Goal: Transaction & Acquisition: Book appointment/travel/reservation

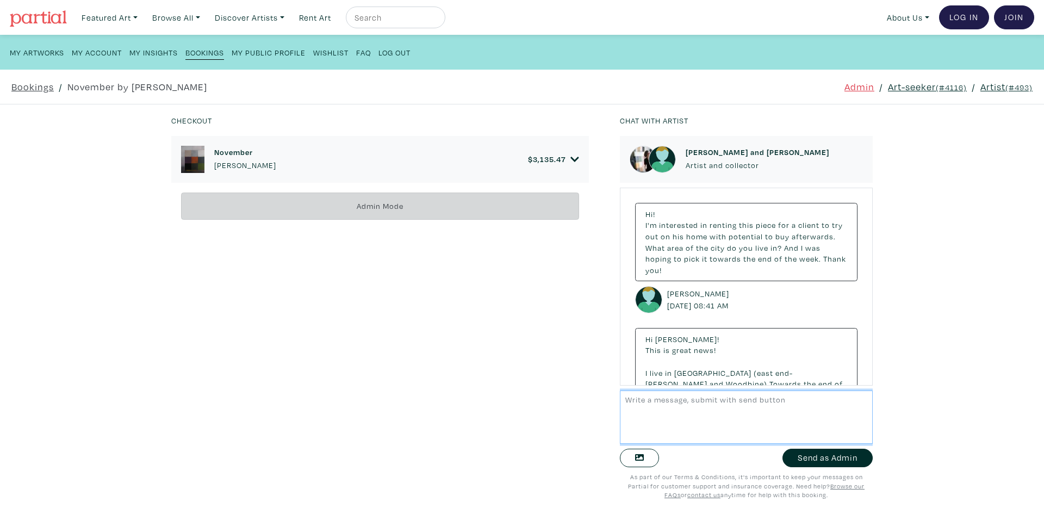
scroll to position [4726, 0]
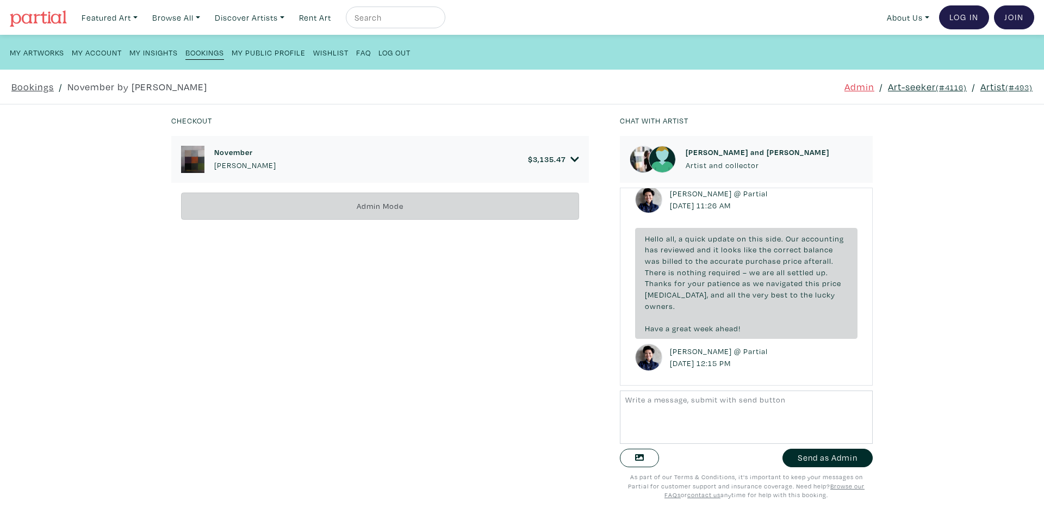
click at [579, 157] on div "November Anne-Marie Olczak $ 3,135.47" at bounding box center [380, 159] width 418 height 47
click at [575, 155] on div "November Anne-Marie Olczak $ 3,135.47" at bounding box center [380, 159] width 418 height 47
click at [570, 159] on icon at bounding box center [574, 159] width 8 height 5
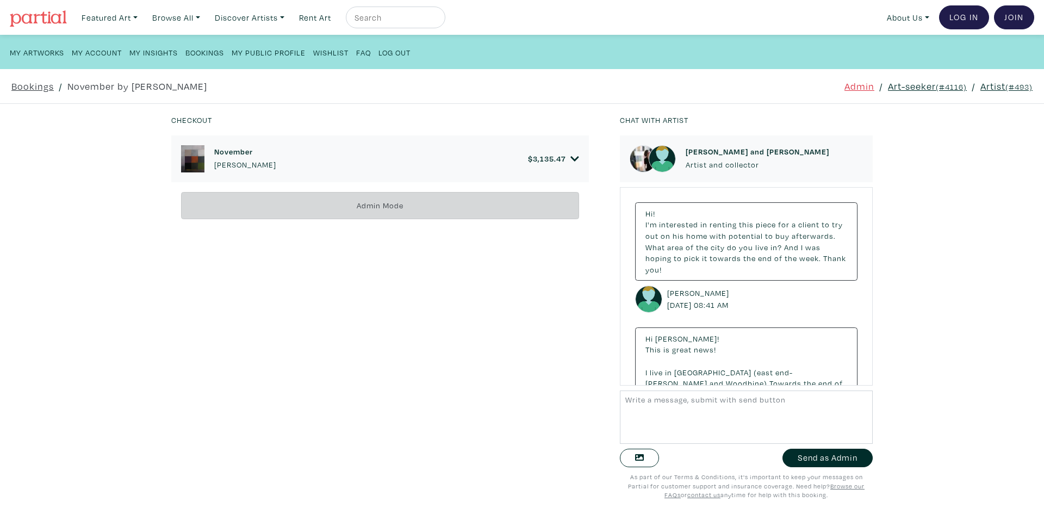
scroll to position [4726, 0]
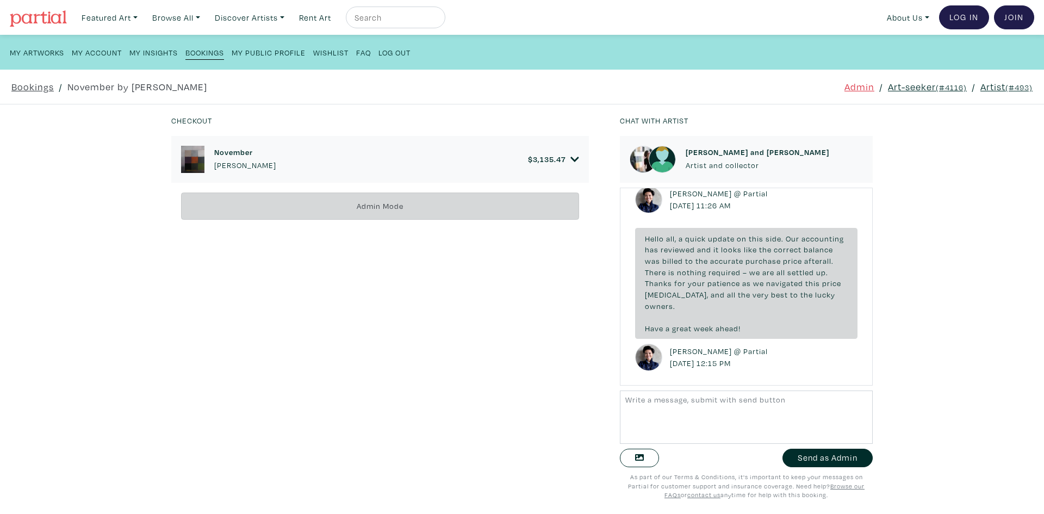
click at [573, 160] on icon at bounding box center [574, 159] width 9 height 10
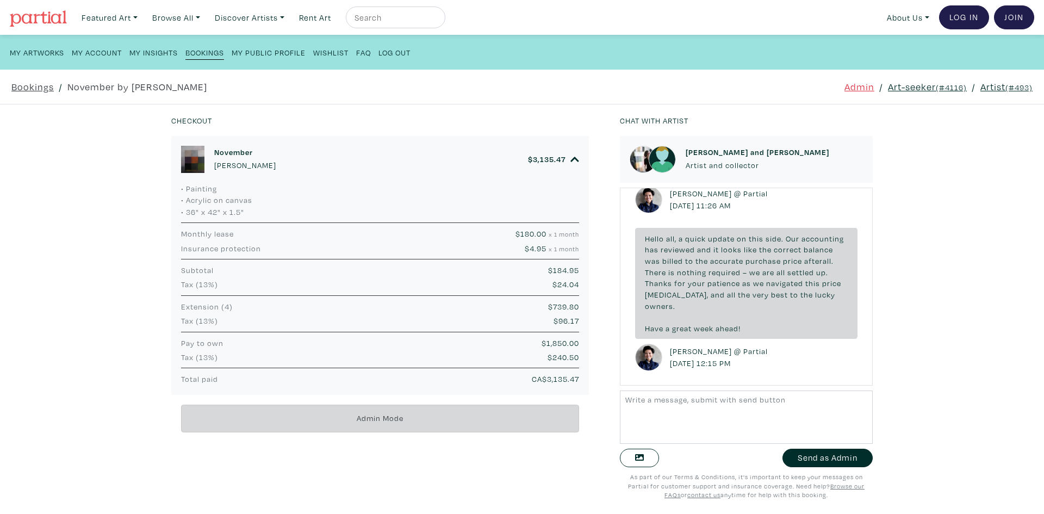
click at [936, 85] on small "(#4116)" at bounding box center [951, 87] width 31 height 10
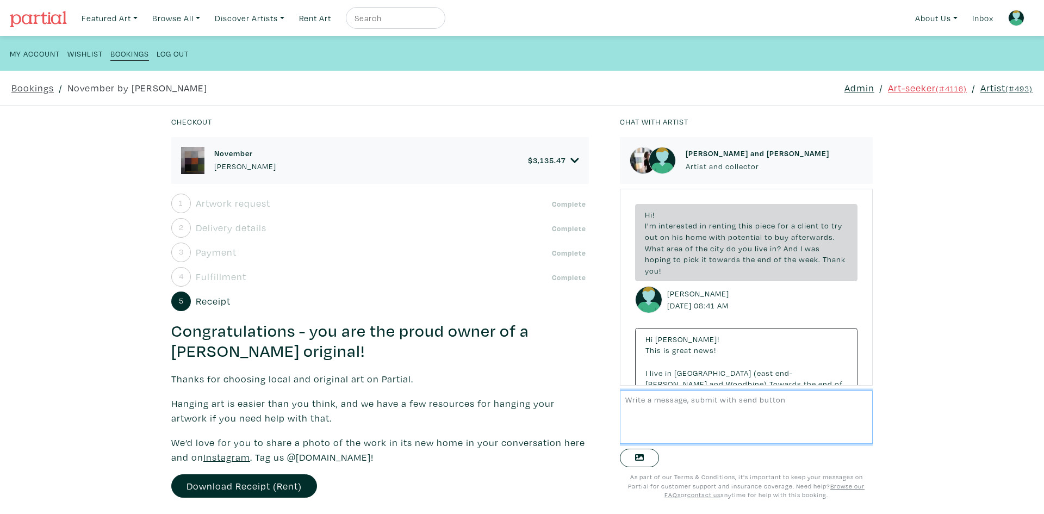
scroll to position [4718, 0]
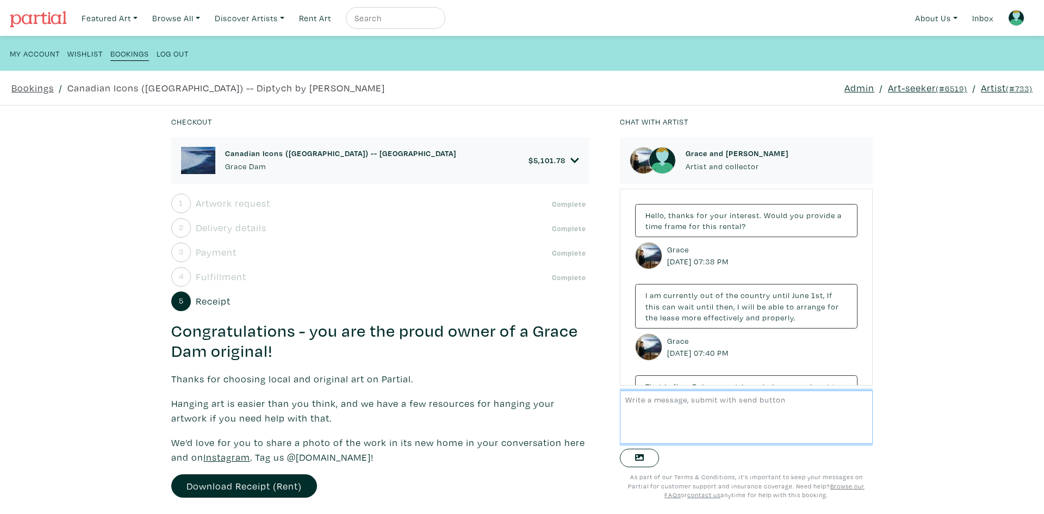
scroll to position [3220, 0]
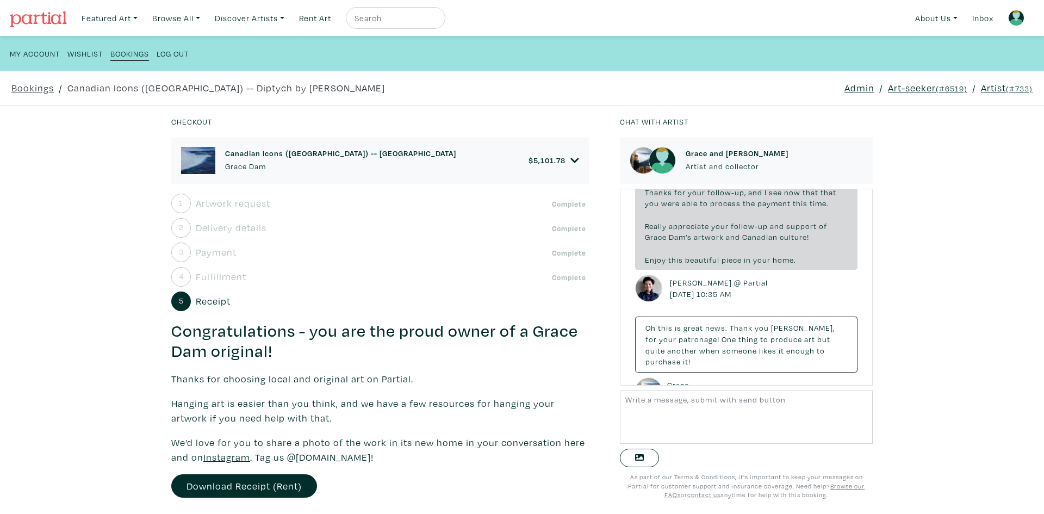
click at [558, 166] on div "Canadian Icons (Niagara Falls) -- Diptych Grace Dam $ 5,101.78" at bounding box center [380, 160] width 398 height 27
click at [570, 160] on icon at bounding box center [574, 161] width 9 height 10
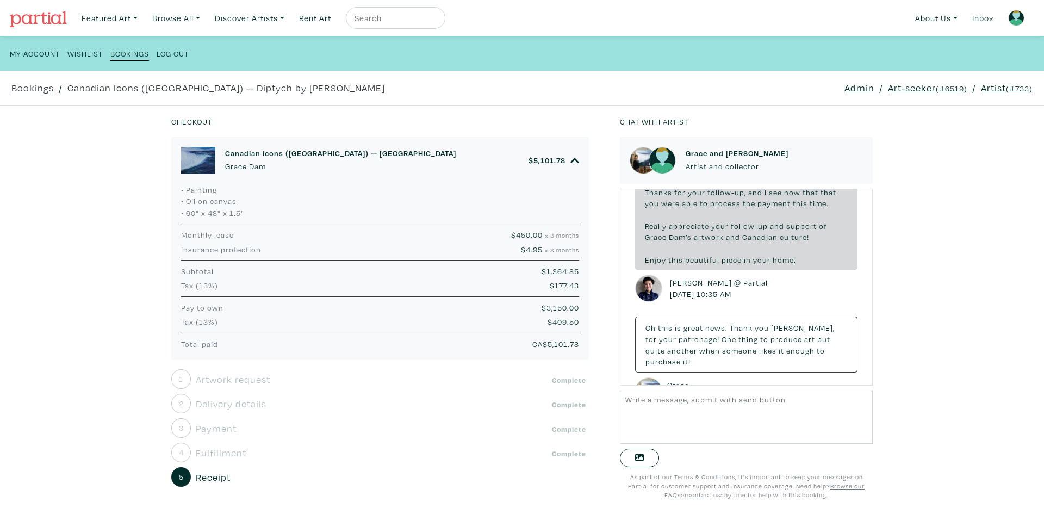
click at [437, 327] on div "$ 409.50" at bounding box center [449, 322] width 276 height 12
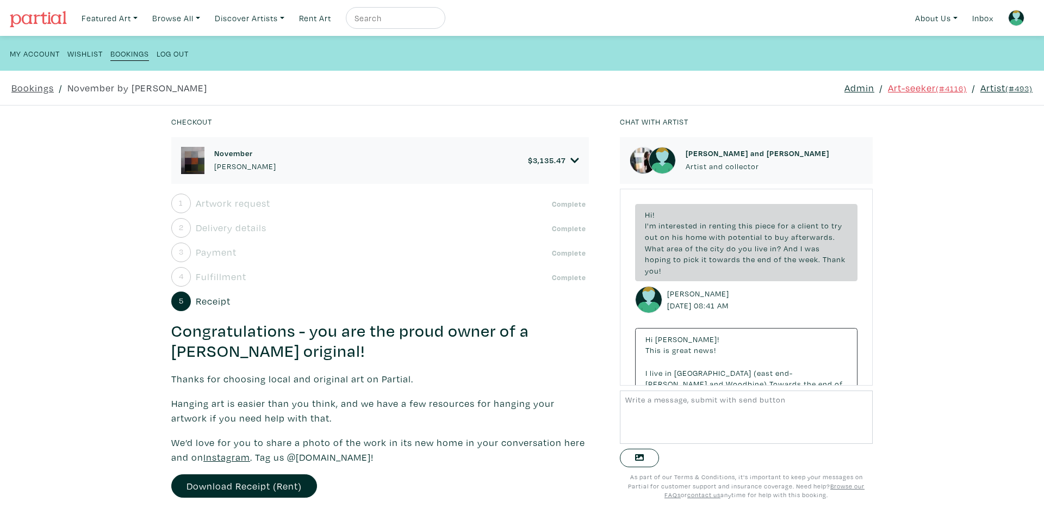
scroll to position [4708, 0]
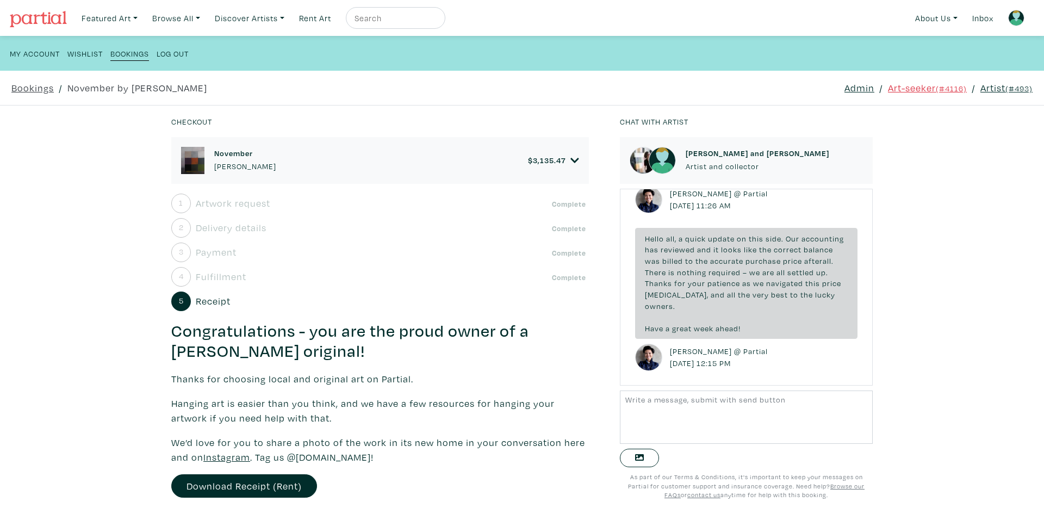
click at [570, 159] on icon at bounding box center [574, 161] width 9 height 10
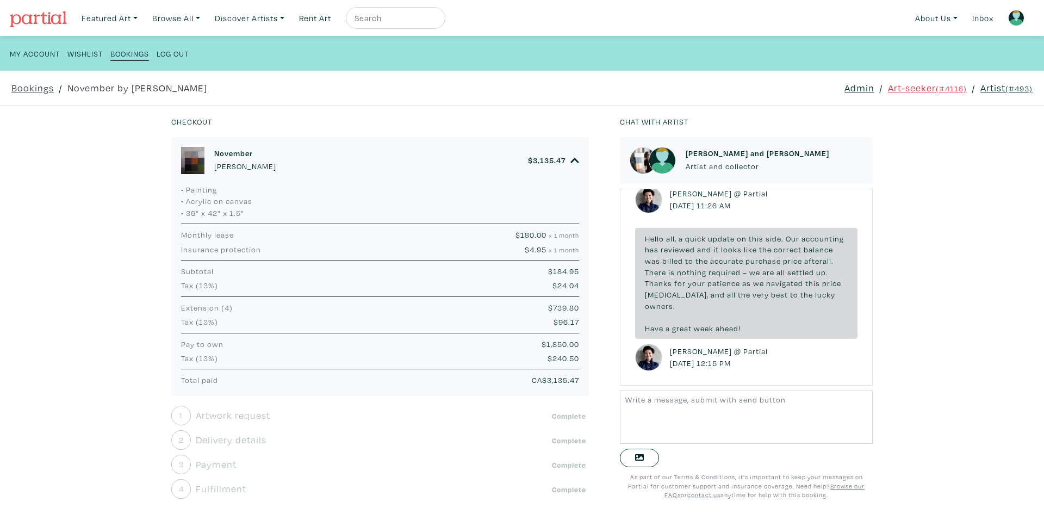
click at [238, 150] on h6 "November" at bounding box center [245, 152] width 62 height 9
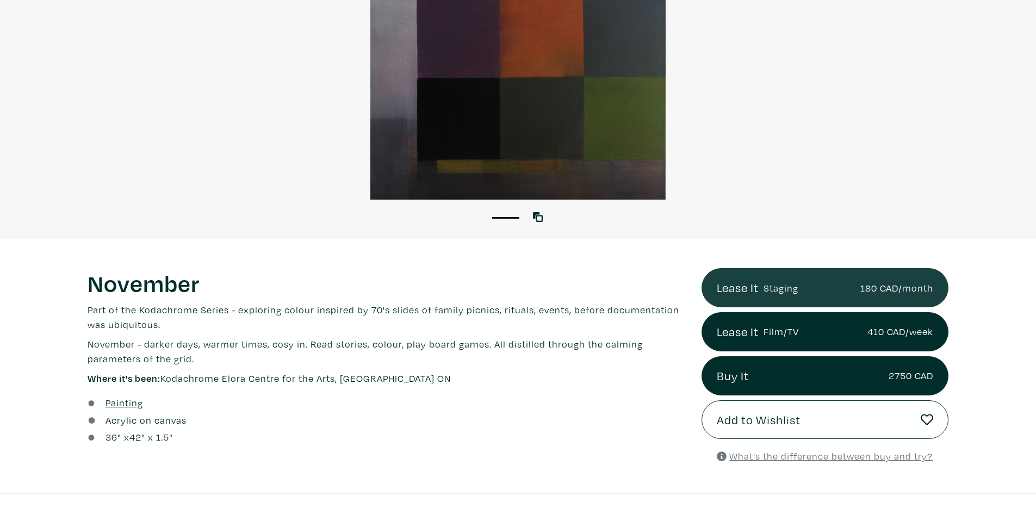
scroll to position [326, 0]
